Goal: Information Seeking & Learning: Learn about a topic

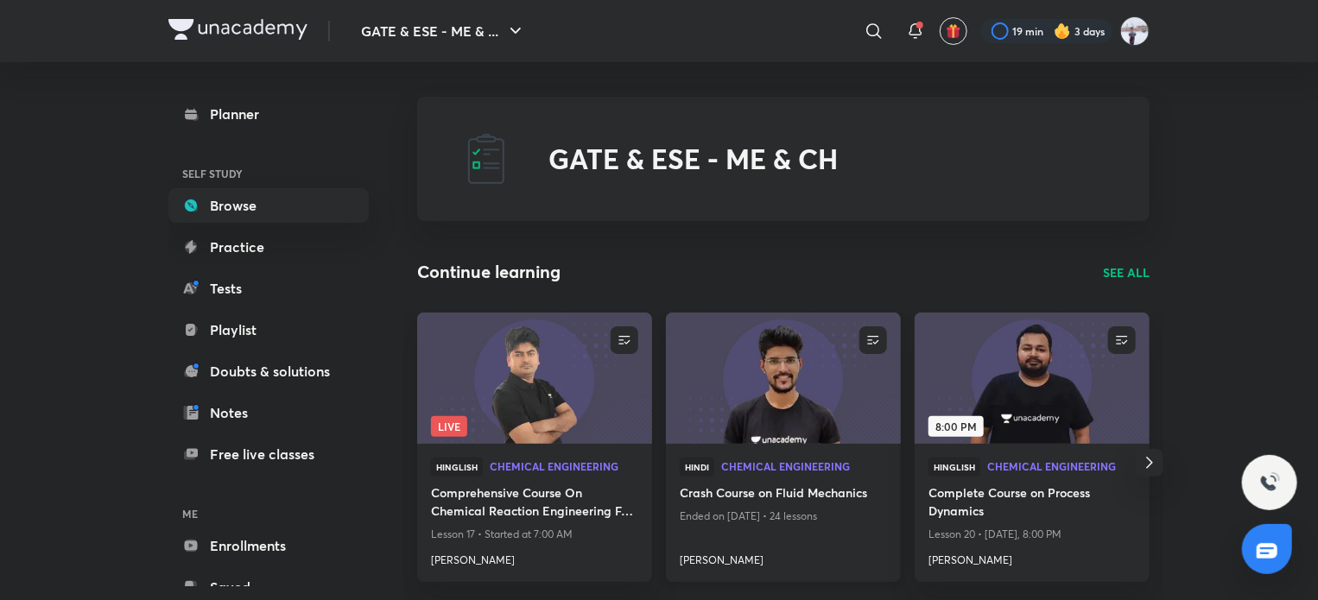
click at [743, 559] on h4 "[PERSON_NAME]" at bounding box center [783, 557] width 207 height 22
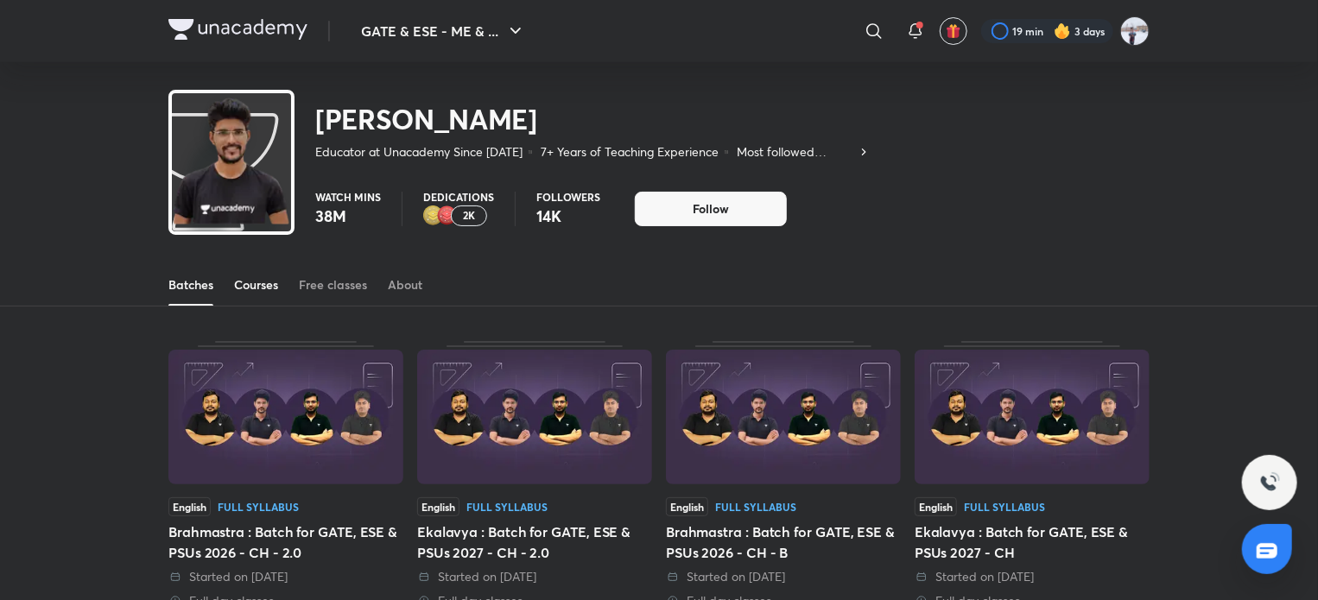
click at [270, 289] on div "Courses" at bounding box center [256, 284] width 44 height 17
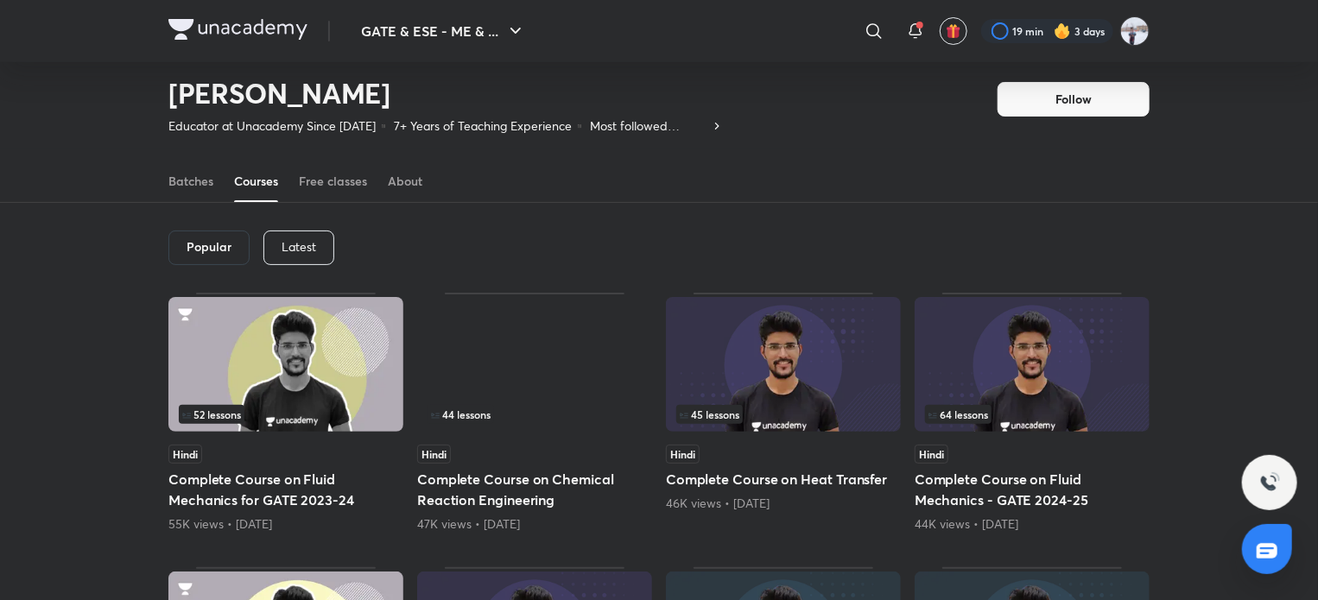
scroll to position [52, 0]
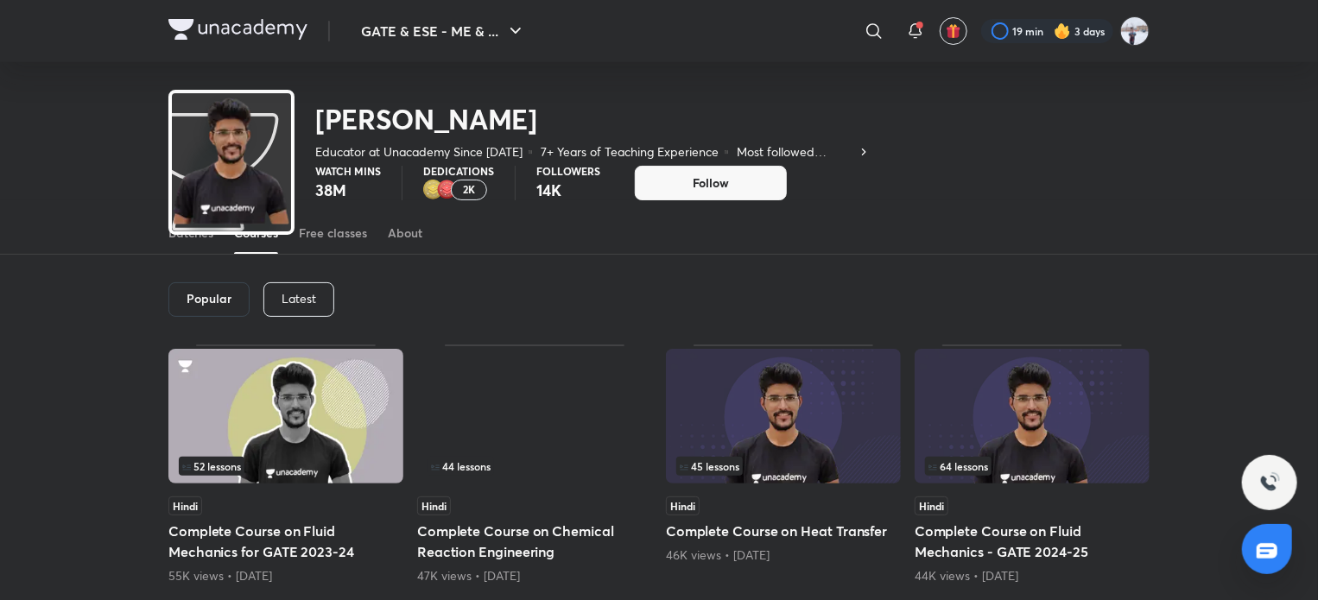
click at [293, 299] on p "Latest" at bounding box center [299, 299] width 35 height 14
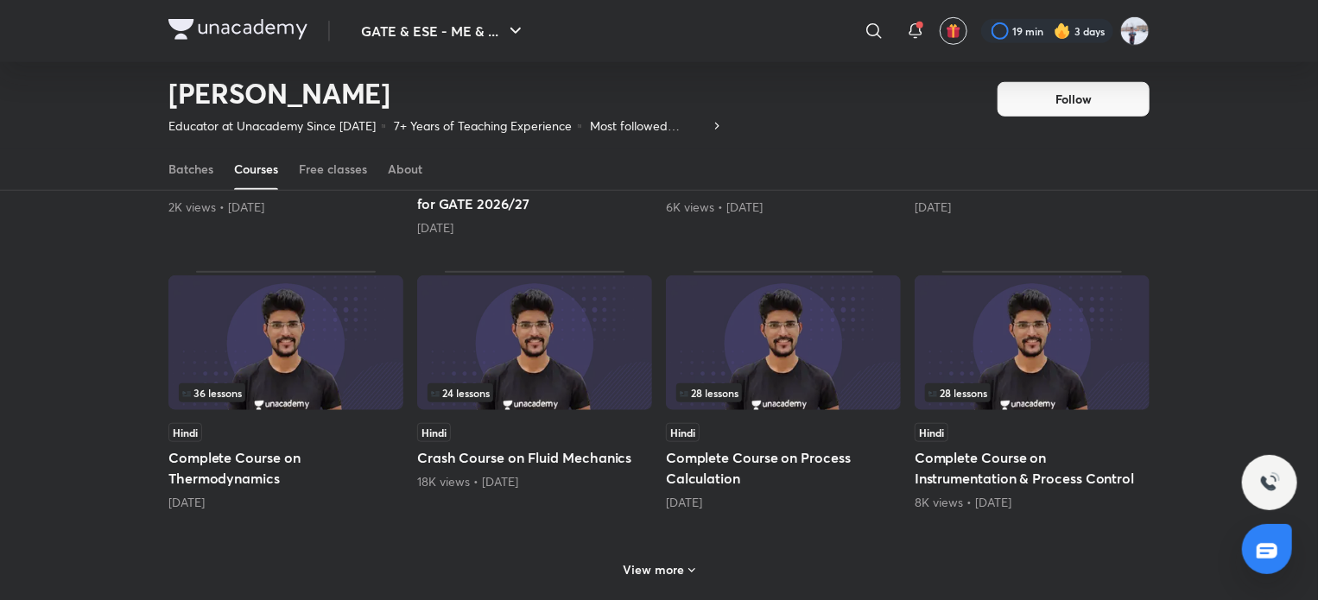
scroll to position [680, 0]
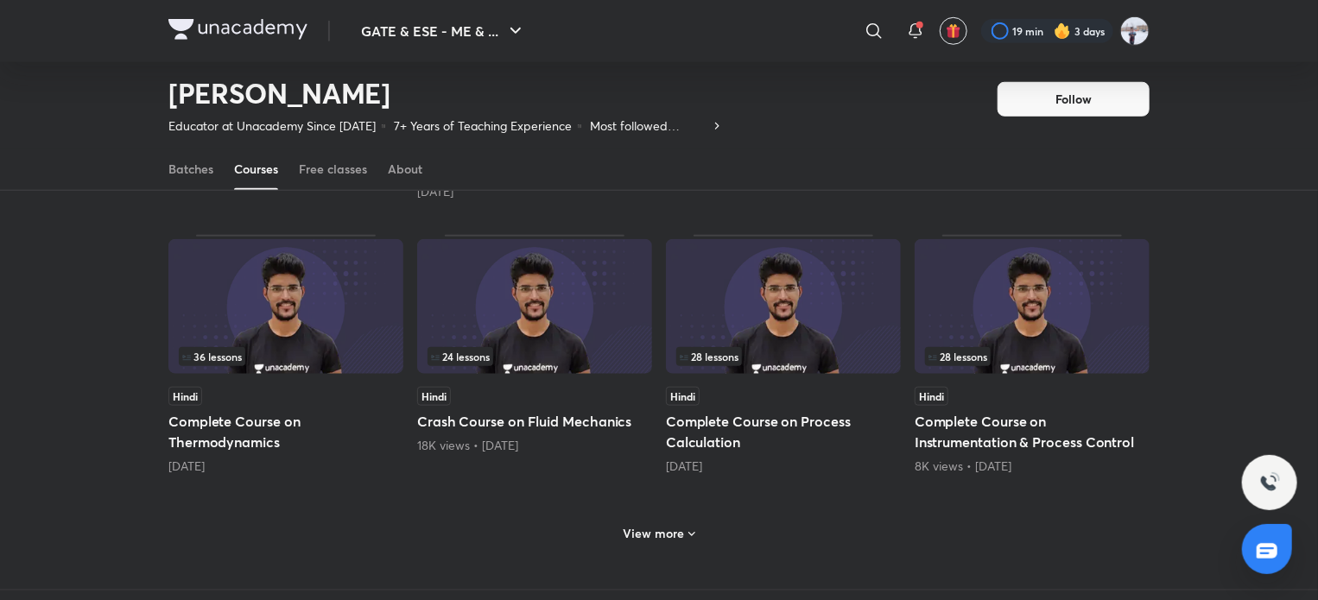
click at [647, 525] on h6 "View more" at bounding box center [653, 533] width 61 height 17
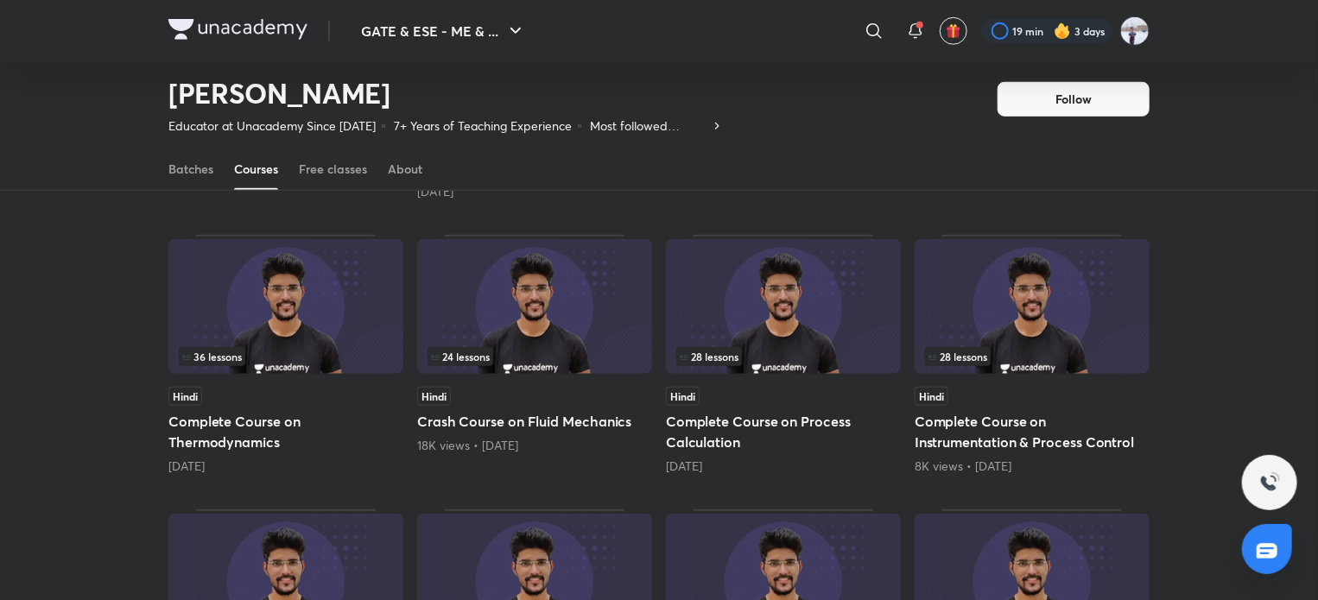
click at [539, 343] on img at bounding box center [534, 306] width 235 height 135
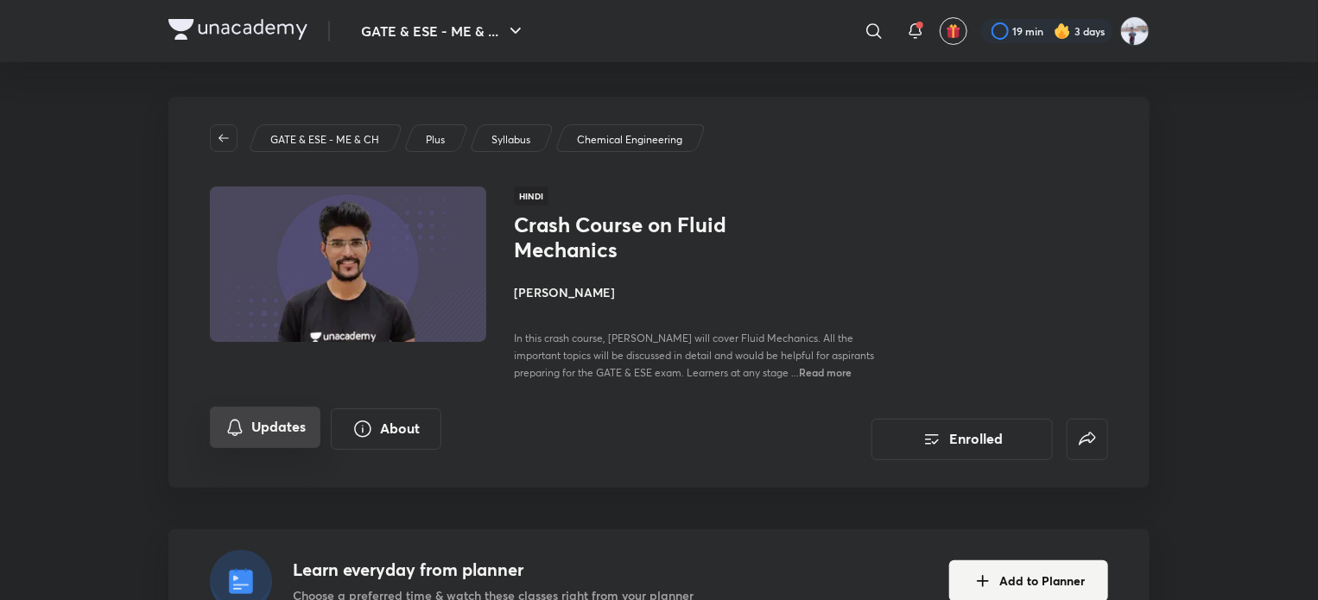
click at [298, 415] on button "Updates" at bounding box center [265, 427] width 111 height 41
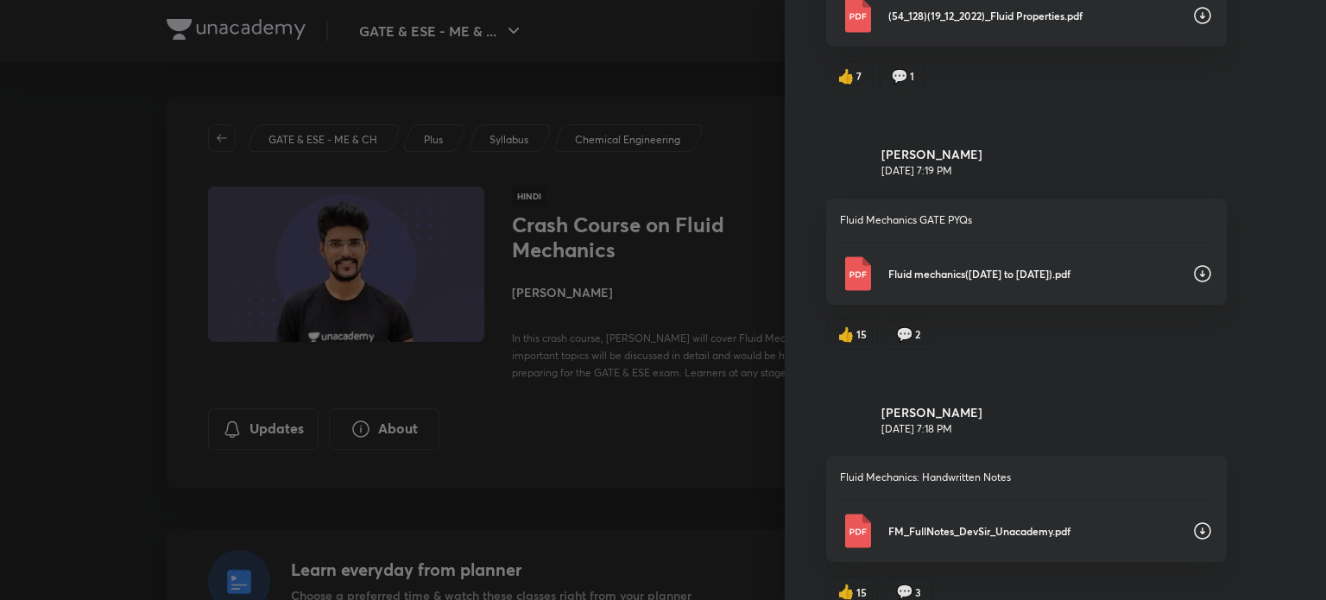
scroll to position [878, 0]
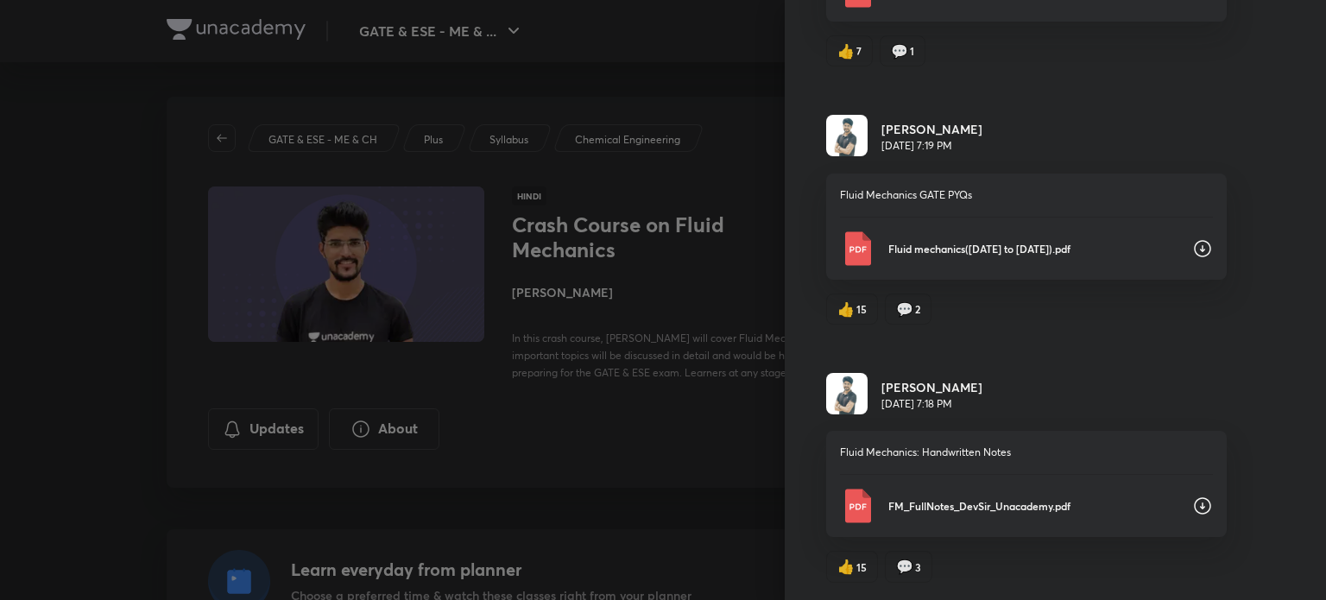
click at [1022, 236] on div "Fluid mechanics(1990 to 2022).pdf" at bounding box center [1026, 248] width 373 height 35
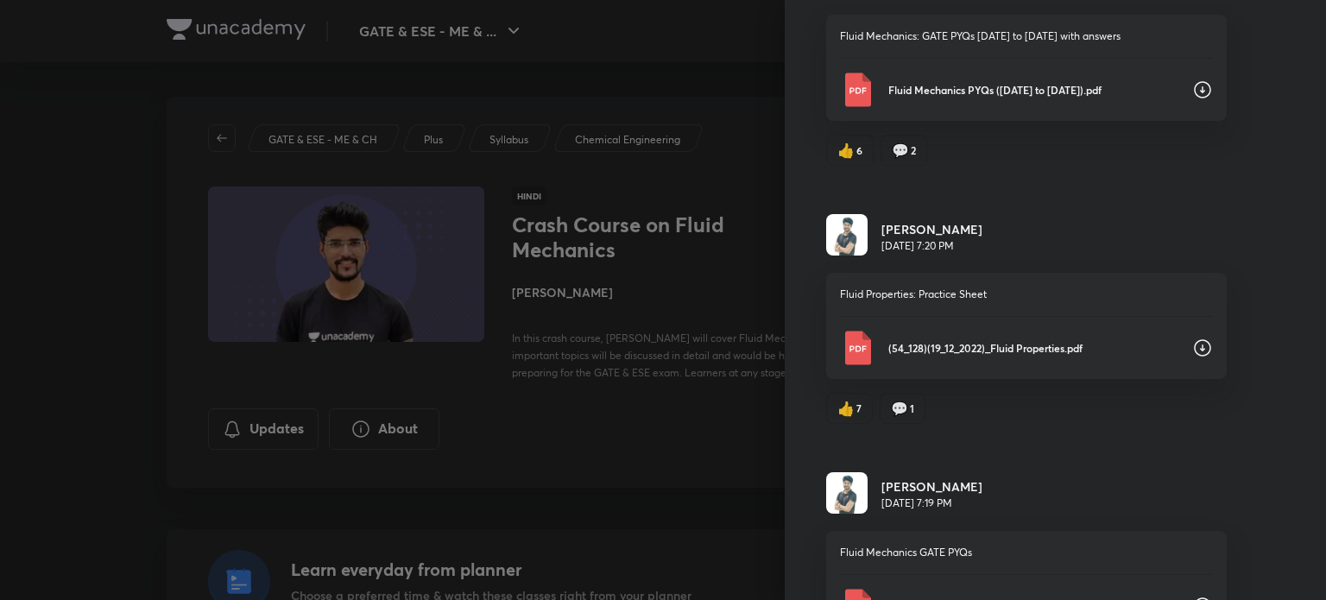
scroll to position [533, 0]
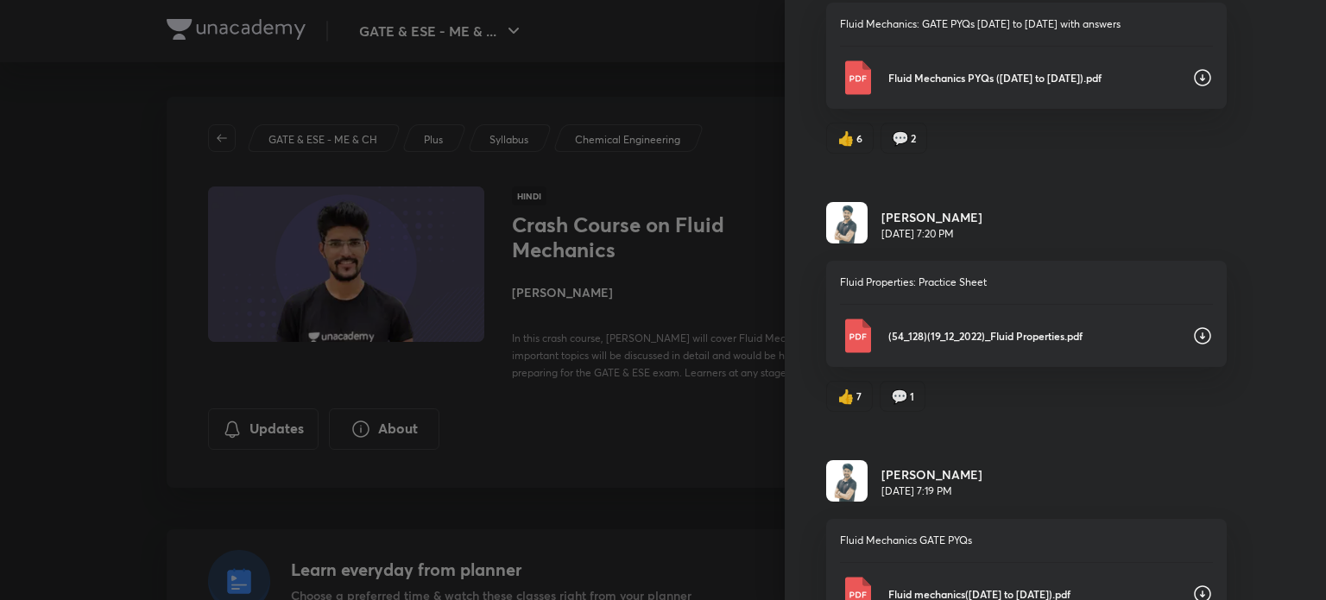
click at [965, 331] on p "(54_128)(19_12_2022)_Fluid Properties.pdf" at bounding box center [1034, 336] width 290 height 16
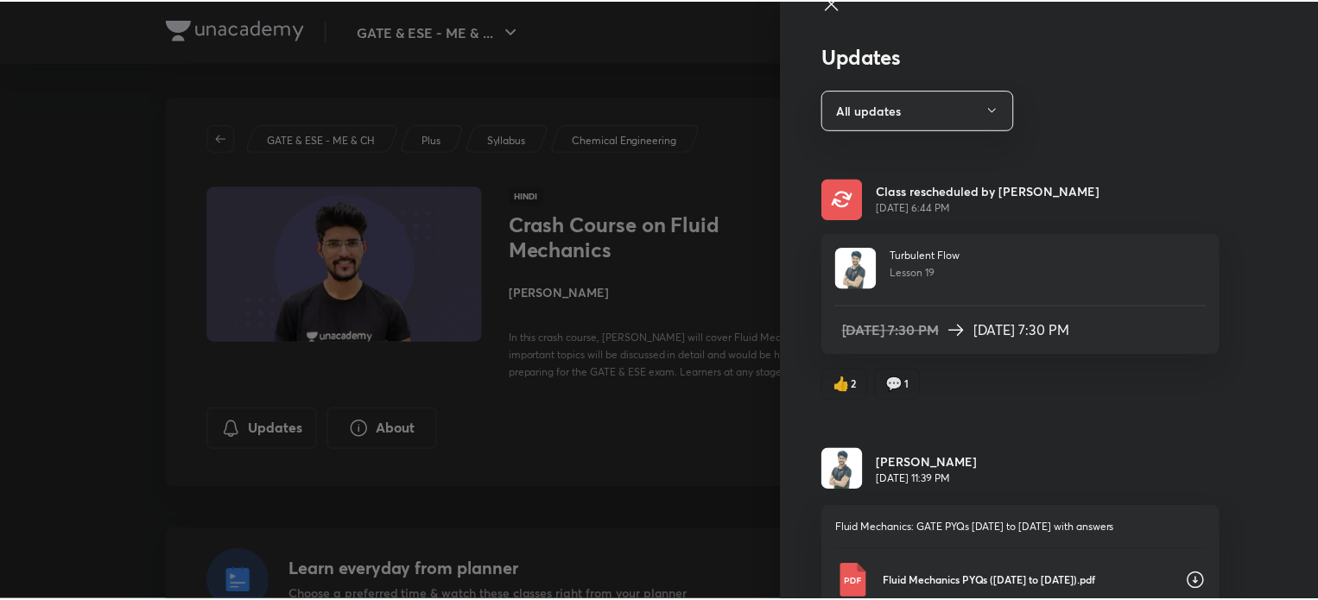
scroll to position [0, 0]
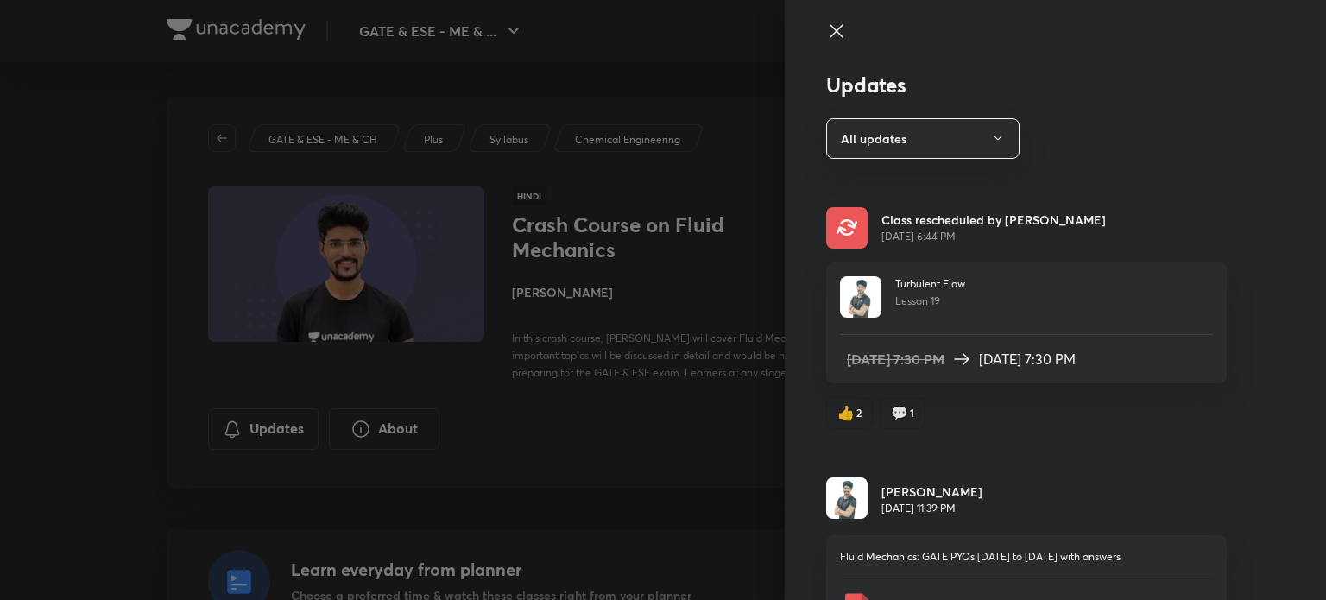
click at [826, 35] on icon at bounding box center [836, 31] width 21 height 21
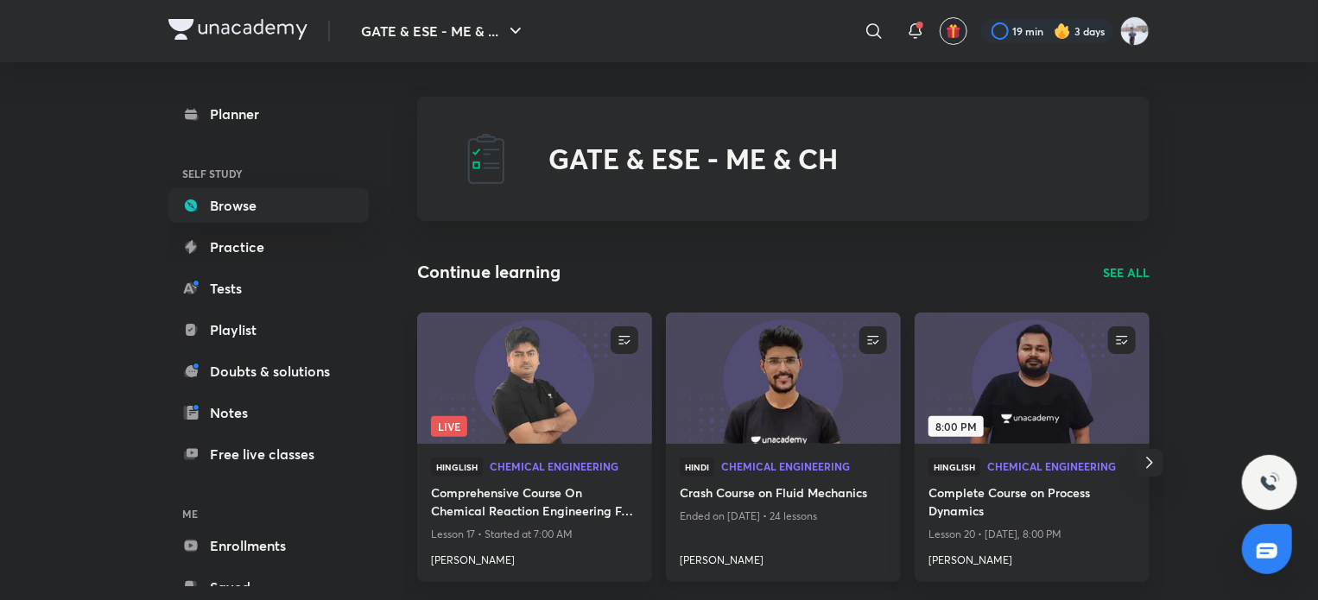
click at [710, 554] on h4 "[PERSON_NAME]" at bounding box center [783, 557] width 207 height 22
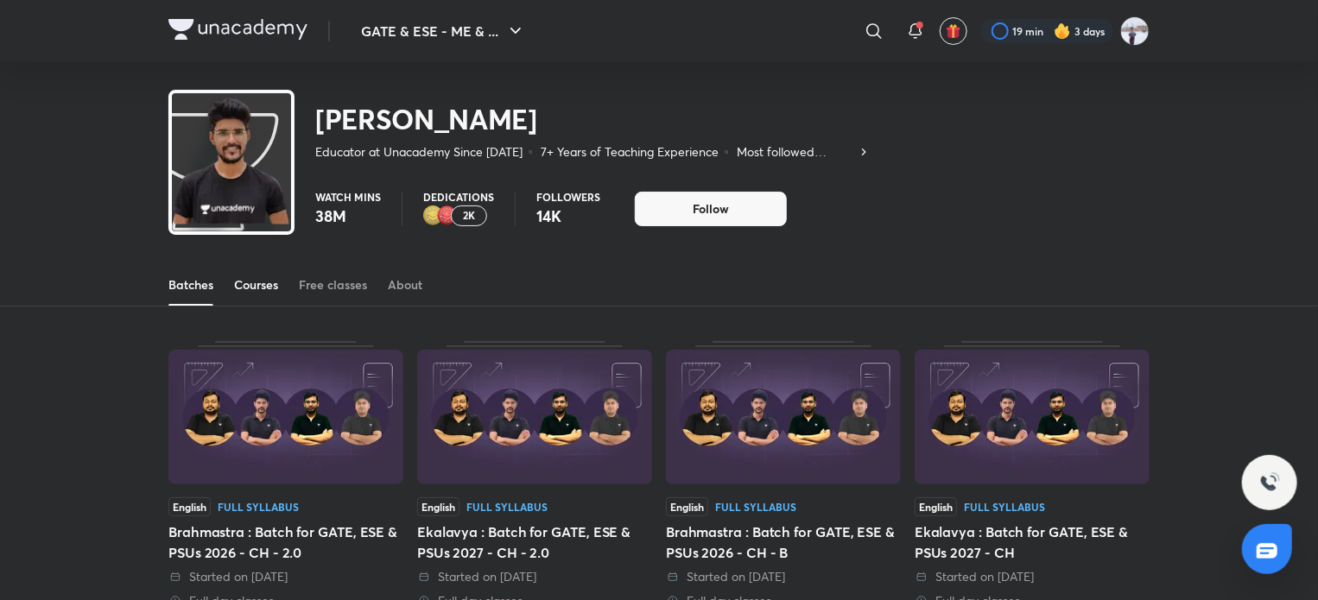
click at [270, 294] on link "Courses" at bounding box center [256, 284] width 44 height 41
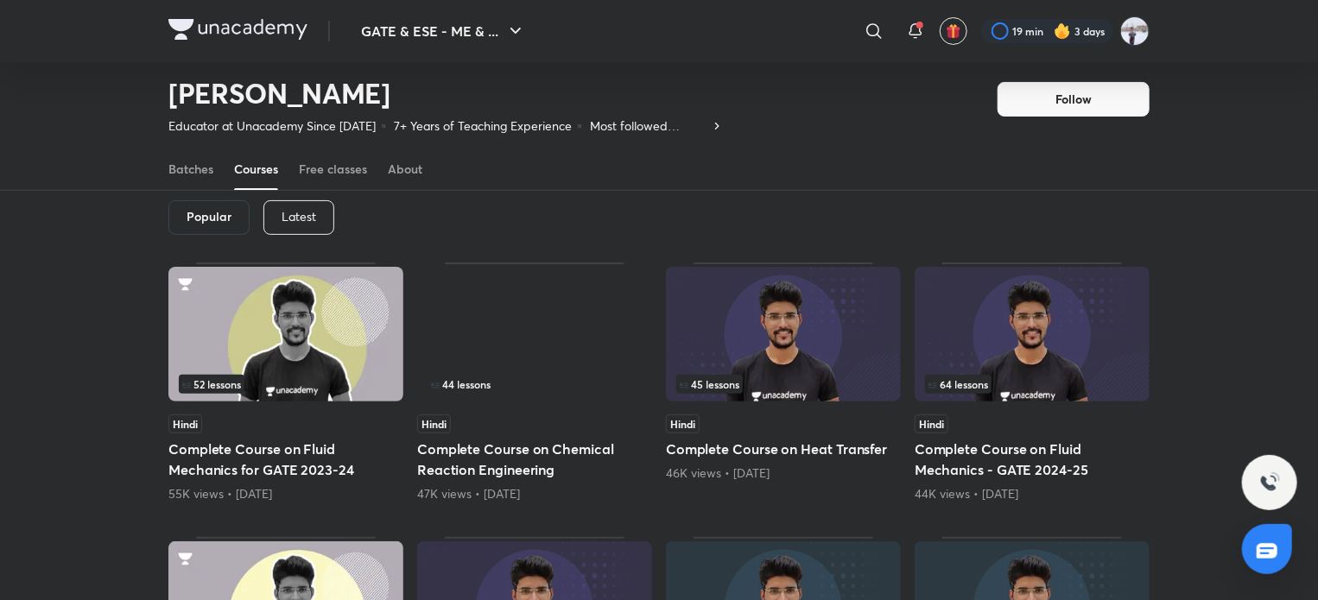
scroll to position [75, 0]
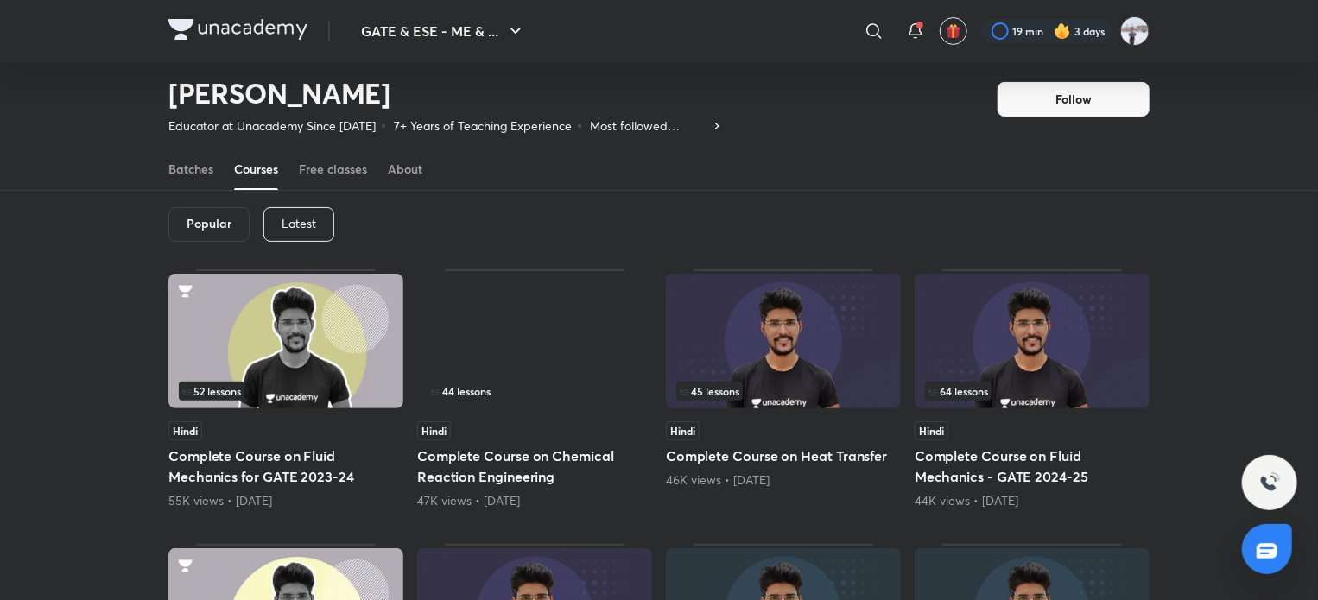
click at [307, 223] on p "Latest" at bounding box center [299, 224] width 35 height 14
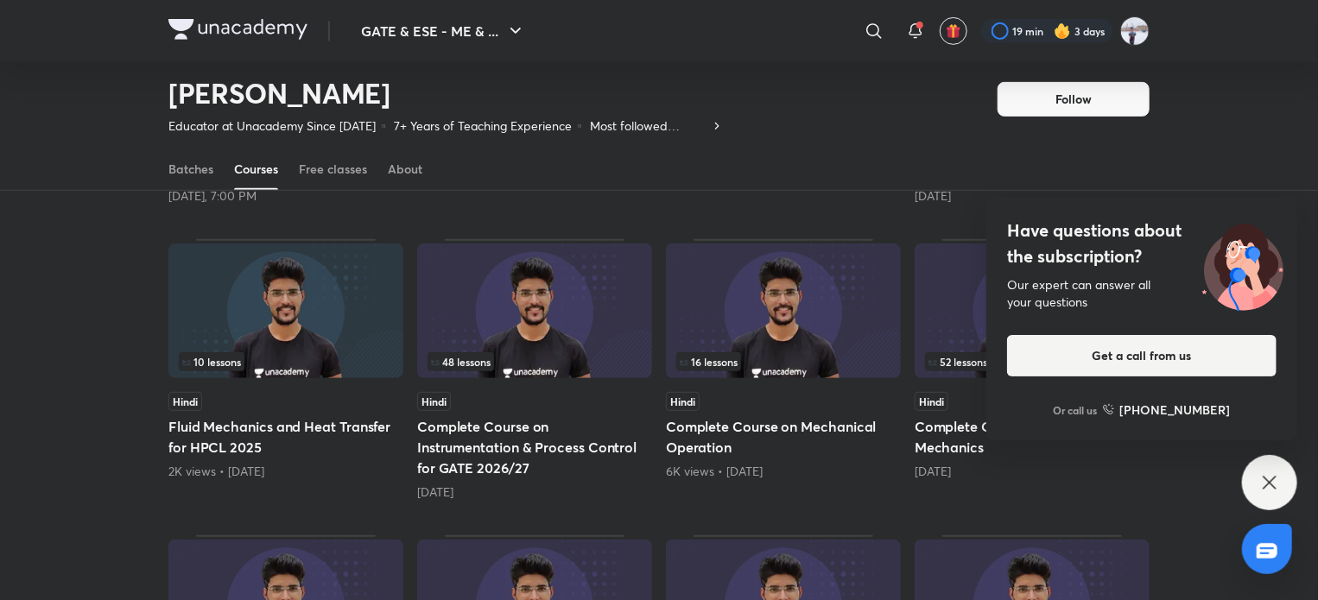
scroll to position [421, 0]
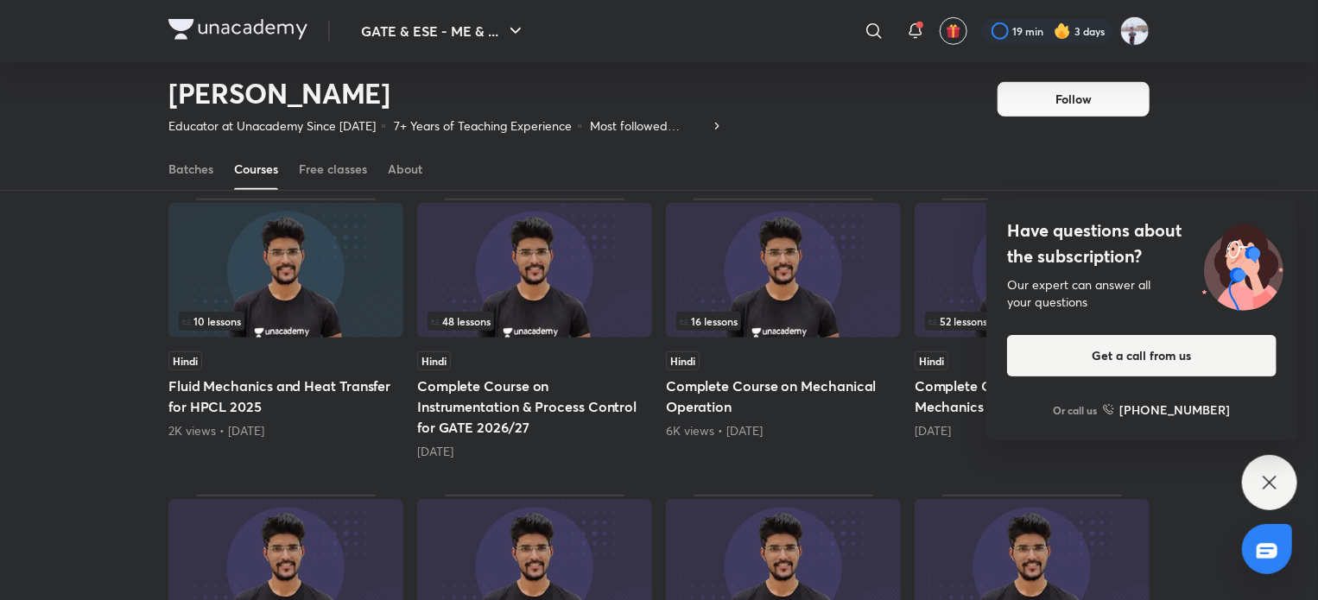
click at [1264, 490] on icon at bounding box center [1269, 482] width 21 height 21
